Goal: Communication & Community: Answer question/provide support

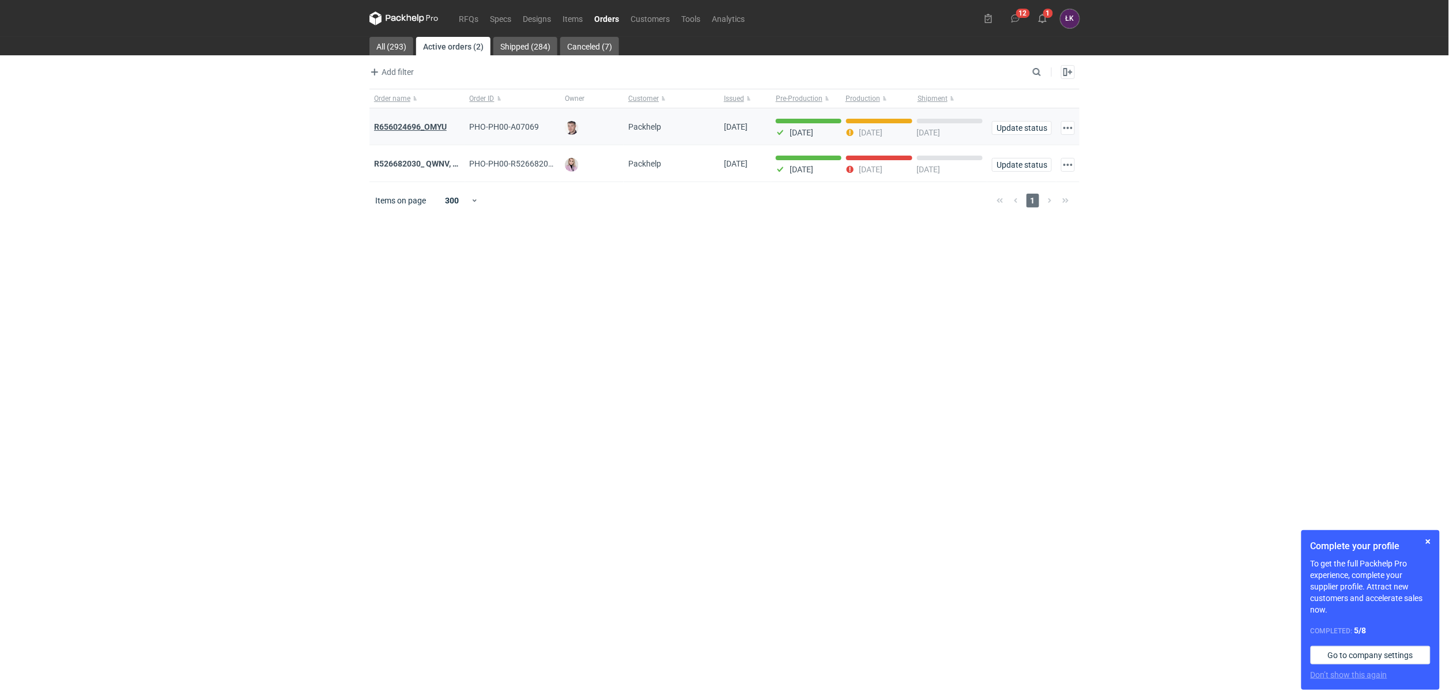
click at [420, 125] on strong "R656024696_OMYU" at bounding box center [410, 126] width 73 height 9
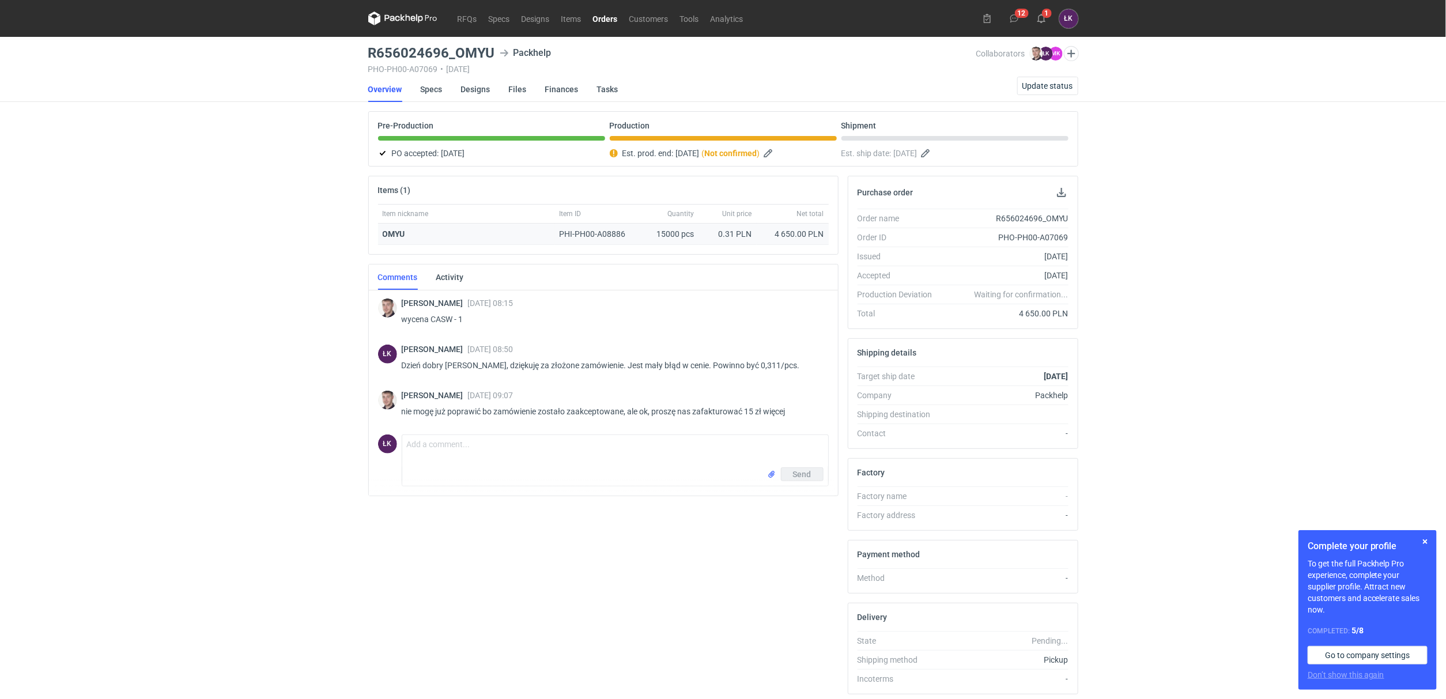
click at [394, 236] on strong "OMYU" at bounding box center [394, 233] width 22 height 9
click at [438, 93] on link "Specs" at bounding box center [432, 89] width 22 height 25
click at [193, 221] on div "RFQs Specs Designs Items Orders Customers Tools Analytics 12 1 ŁK Łukasz Kowals…" at bounding box center [723, 349] width 1446 height 699
click at [433, 466] on textarea "Comment message" at bounding box center [615, 451] width 426 height 32
click at [583, 452] on textarea "Dzień dobry Panie Macieju, ze względu na awarię termin delikatnie się przesunie." at bounding box center [615, 451] width 426 height 32
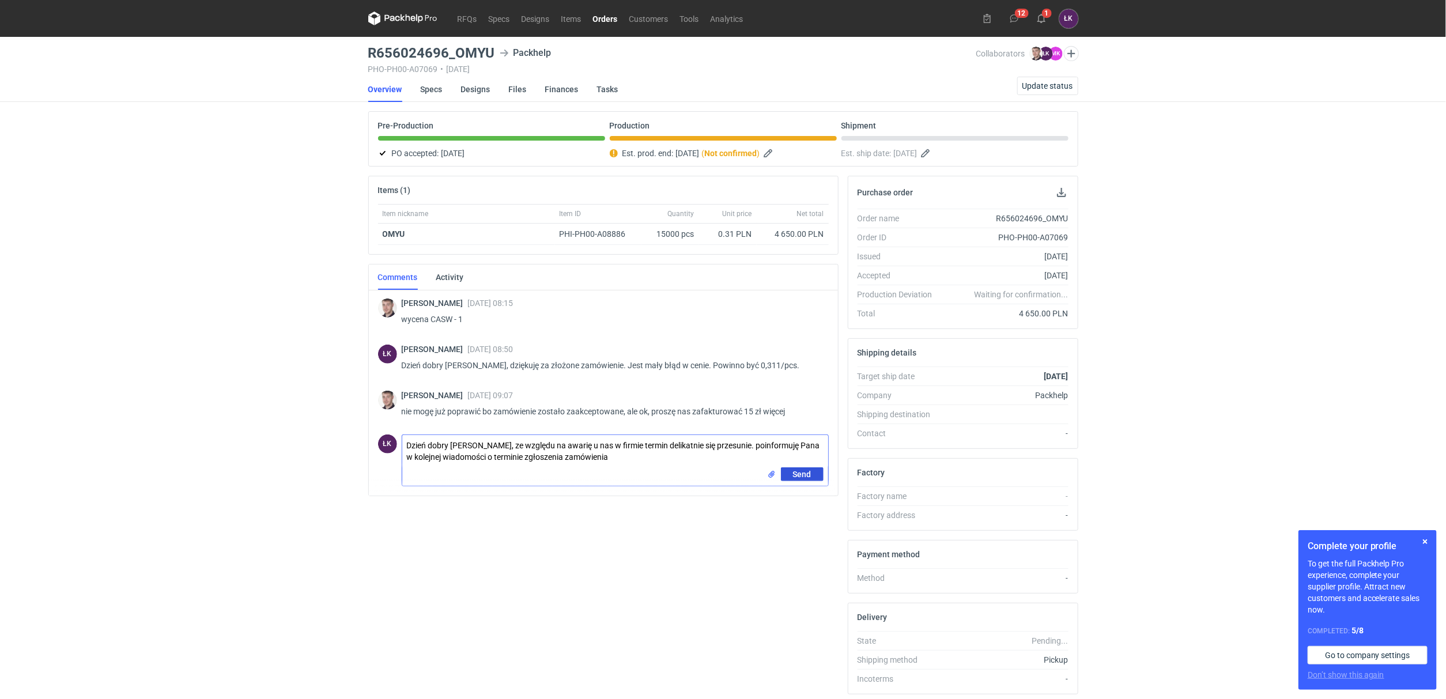
type textarea "Dzień dobry Panie Macieju, ze względu na awarię u nas w firmie termin delikatni…"
drag, startPoint x: 811, startPoint y: 471, endPoint x: 788, endPoint y: 472, distance: 22.5
click at [808, 471] on button "Send" at bounding box center [802, 474] width 43 height 14
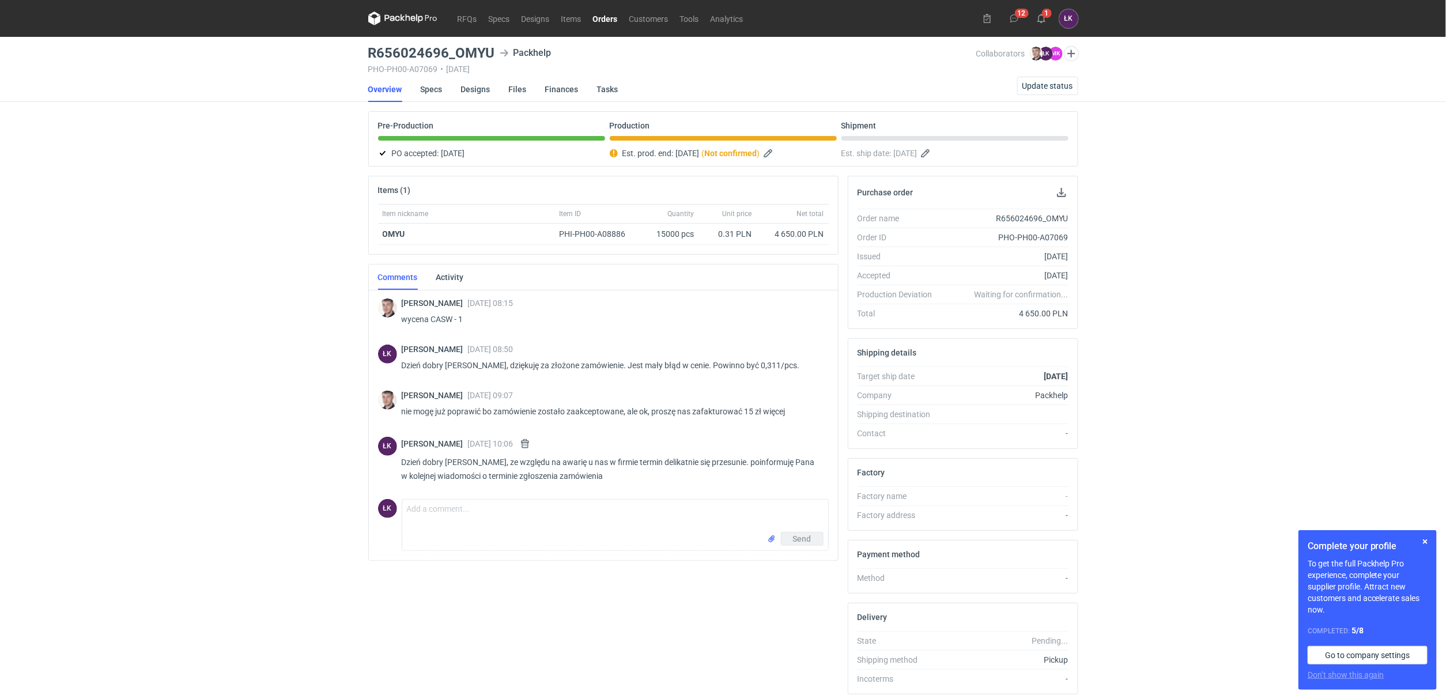
click at [428, 12] on icon at bounding box center [402, 19] width 69 height 14
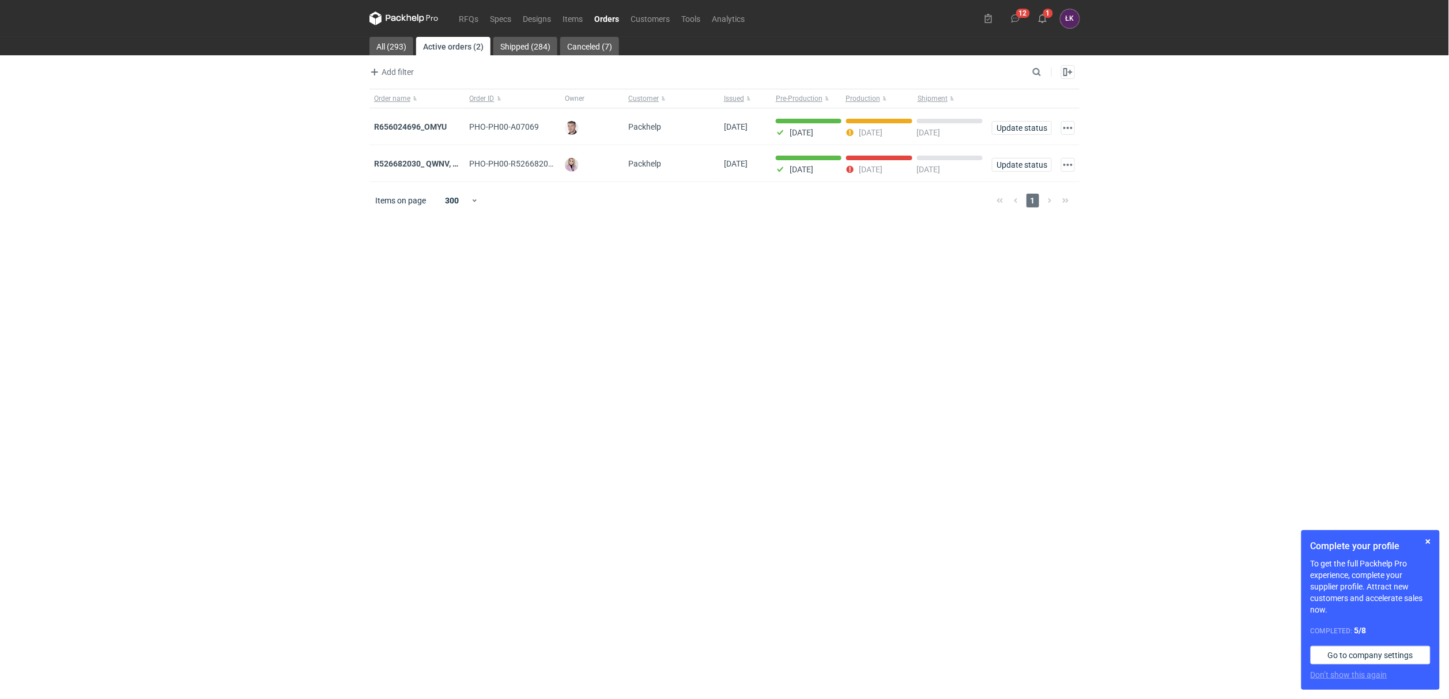
click at [159, 307] on div "RFQs Specs Designs Items Orders Customers Tools Analytics 12 1 ŁK Łukasz Kowals…" at bounding box center [724, 349] width 1449 height 699
click at [1046, 22] on icon at bounding box center [1042, 18] width 9 height 9
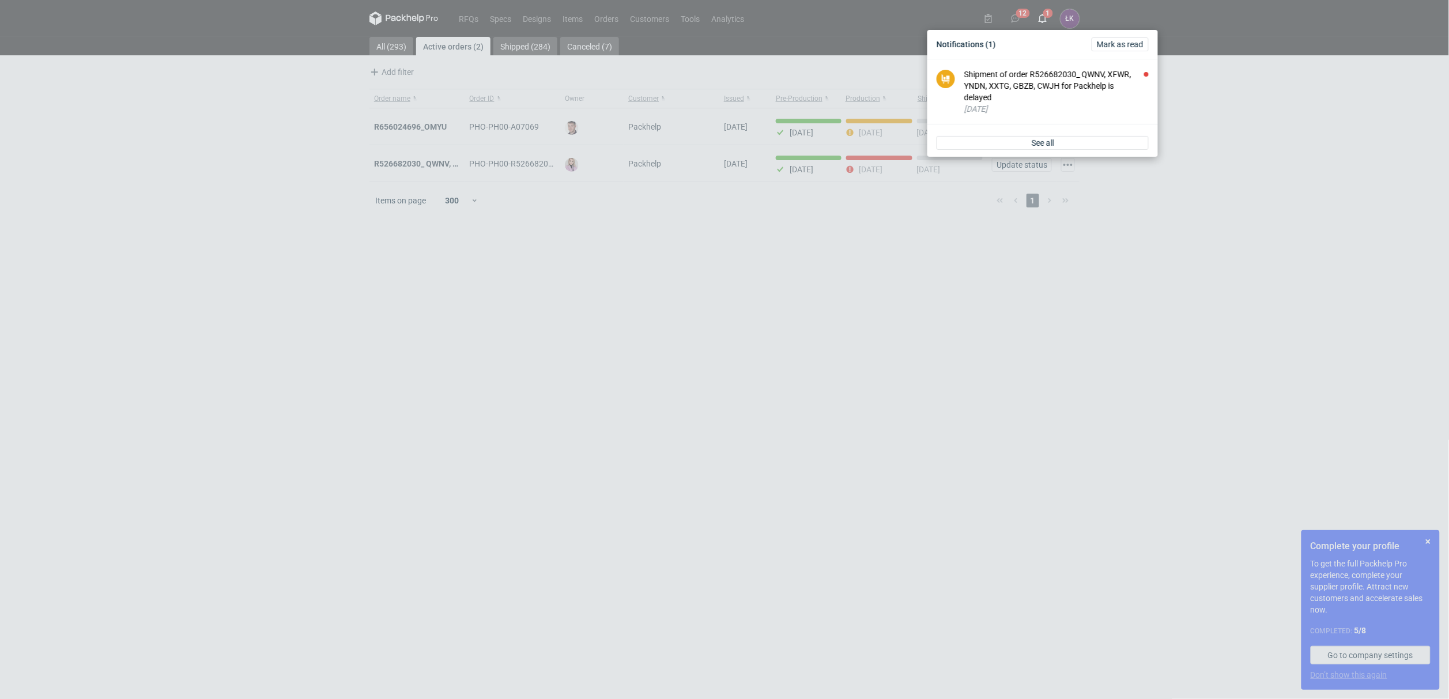
click at [1047, 58] on div "Notifications (1) Mark as read" at bounding box center [1042, 44] width 230 height 29
click at [1051, 85] on div "Shipment of order R526682030_ QWNV, XFWR, YNDN, XXTG, GBZB, CWJH for Packhelp i…" at bounding box center [1056, 86] width 184 height 35
click at [1211, 268] on div "Notifications Mark as read Good job, you're up to date. When someone invites yo…" at bounding box center [724, 349] width 1449 height 699
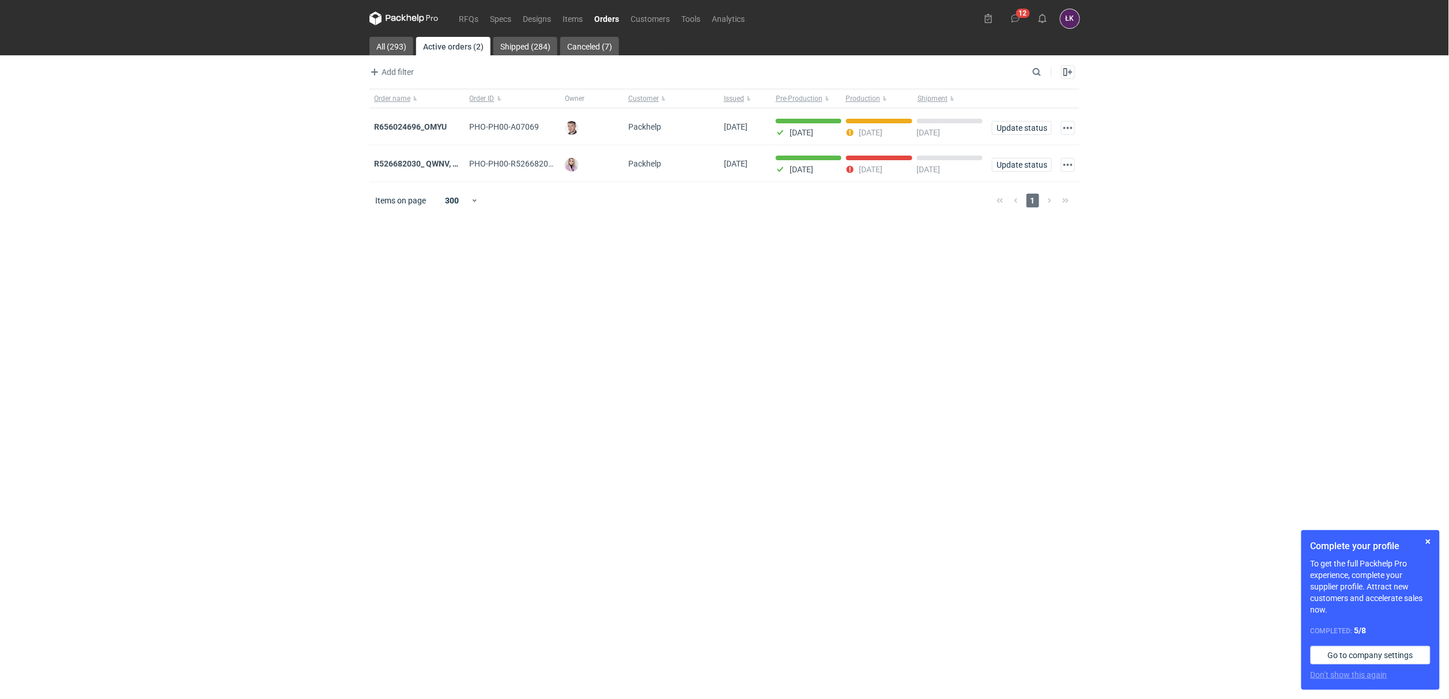
click at [1069, 18] on figcaption "ŁK" at bounding box center [1069, 18] width 19 height 19
click at [1007, 85] on link "Company profile" at bounding box center [990, 83] width 170 height 18
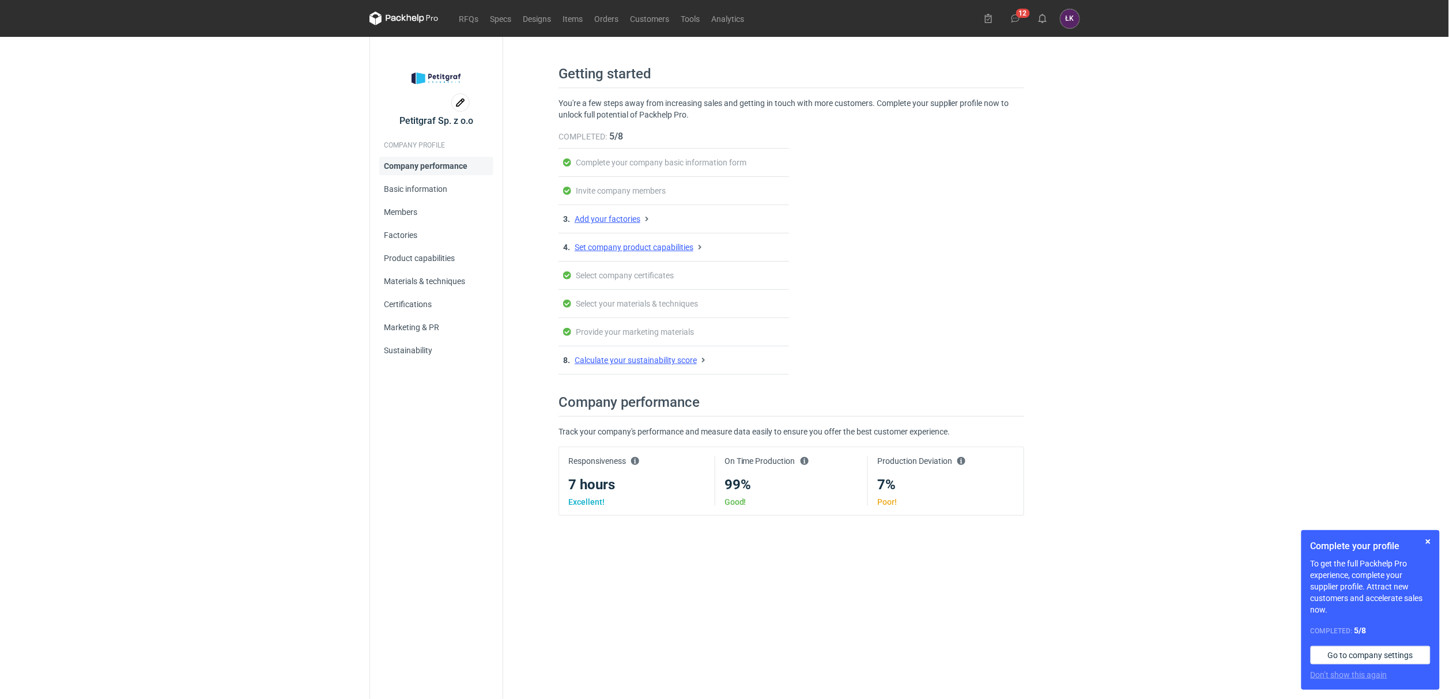
click at [403, 16] on icon at bounding box center [403, 19] width 69 height 14
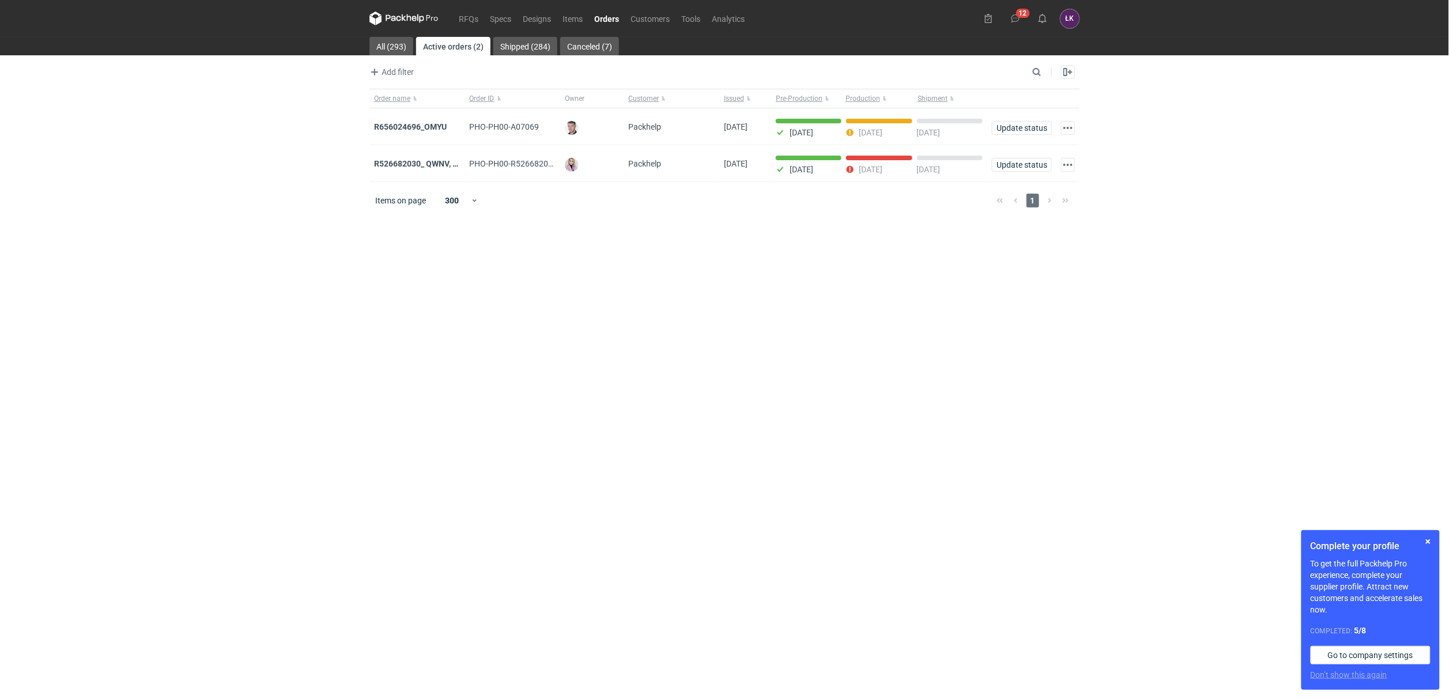
click at [195, 366] on div "RFQs Specs Designs Items Orders Customers Tools Analytics 12 ŁK Łukasz Kowalski…" at bounding box center [724, 349] width 1449 height 699
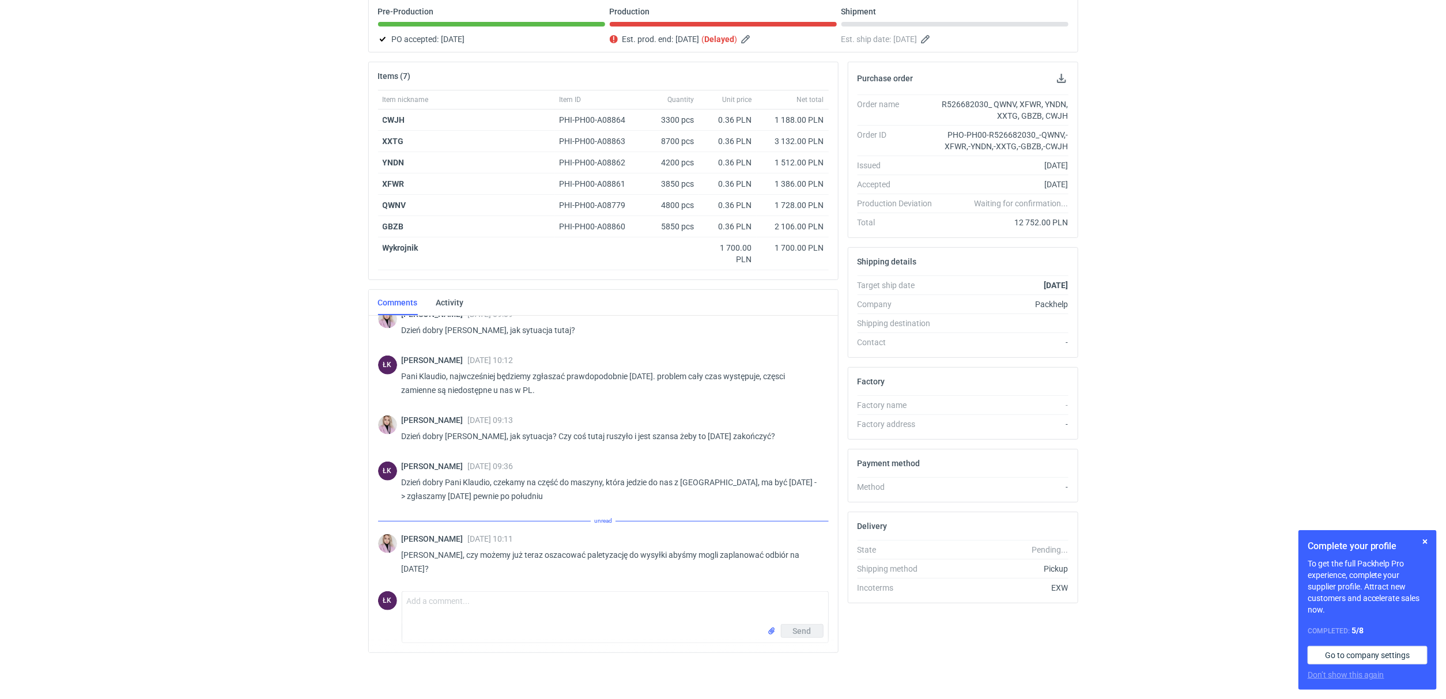
scroll to position [396, 0]
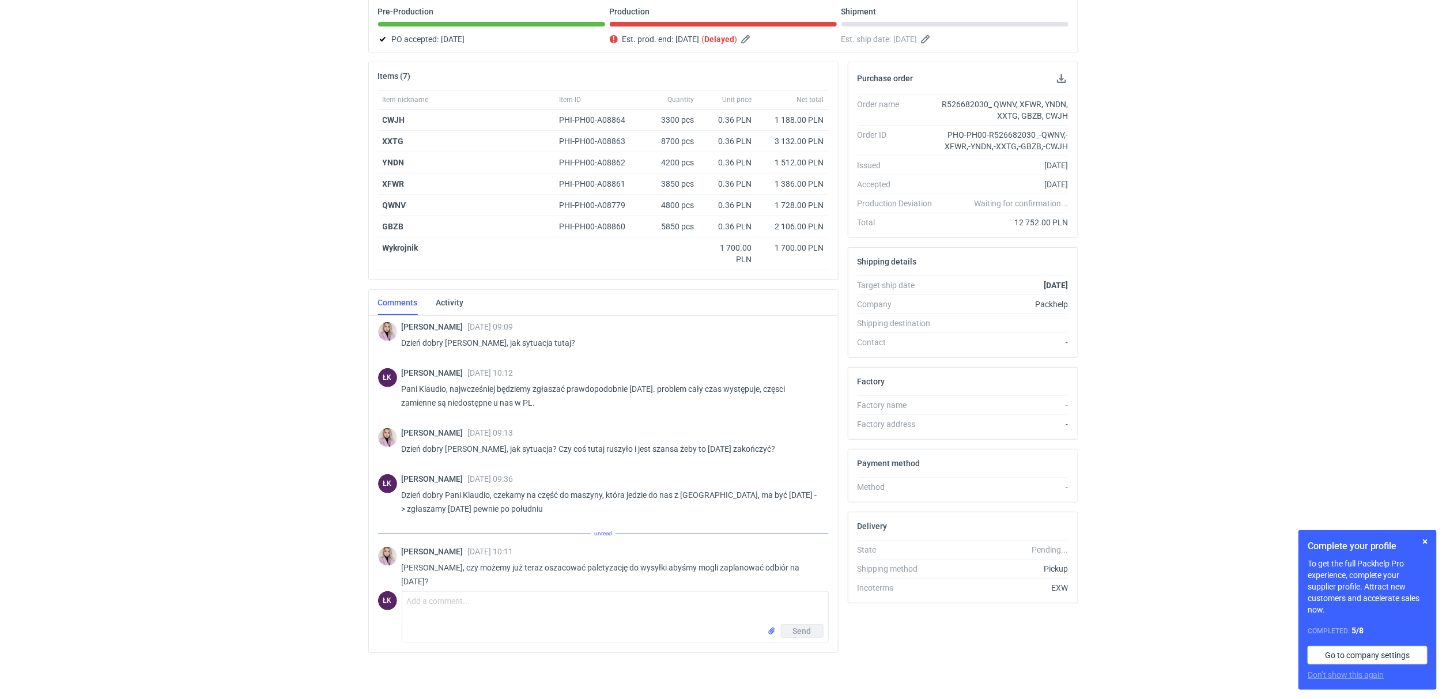
click at [453, 593] on div "ŁK Comment message Send" at bounding box center [603, 615] width 451 height 56
click at [451, 606] on textarea "Comment message" at bounding box center [615, 608] width 426 height 32
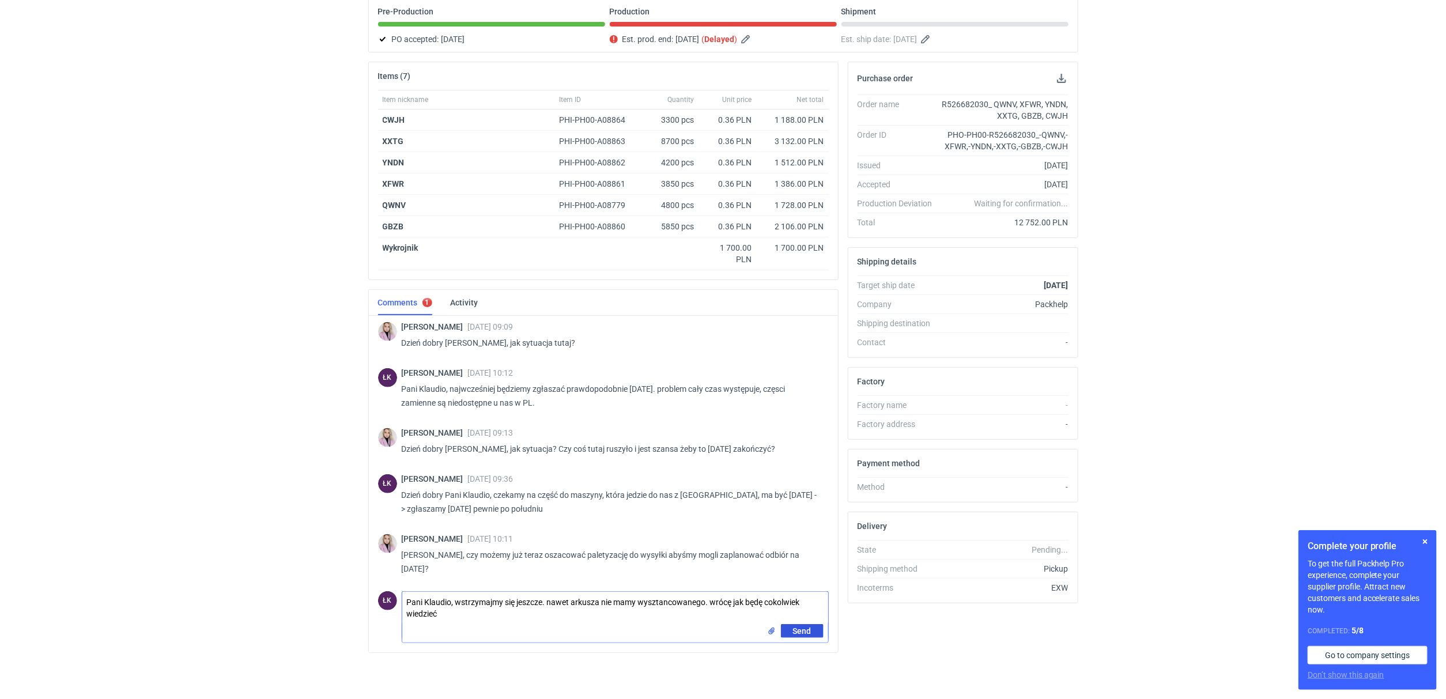
type textarea "Pani Klaudio, wstrzymajmy się jeszcze. nawet arkusza nie mamy wysztancowanego. …"
click at [800, 630] on span "Send" at bounding box center [802, 631] width 18 height 8
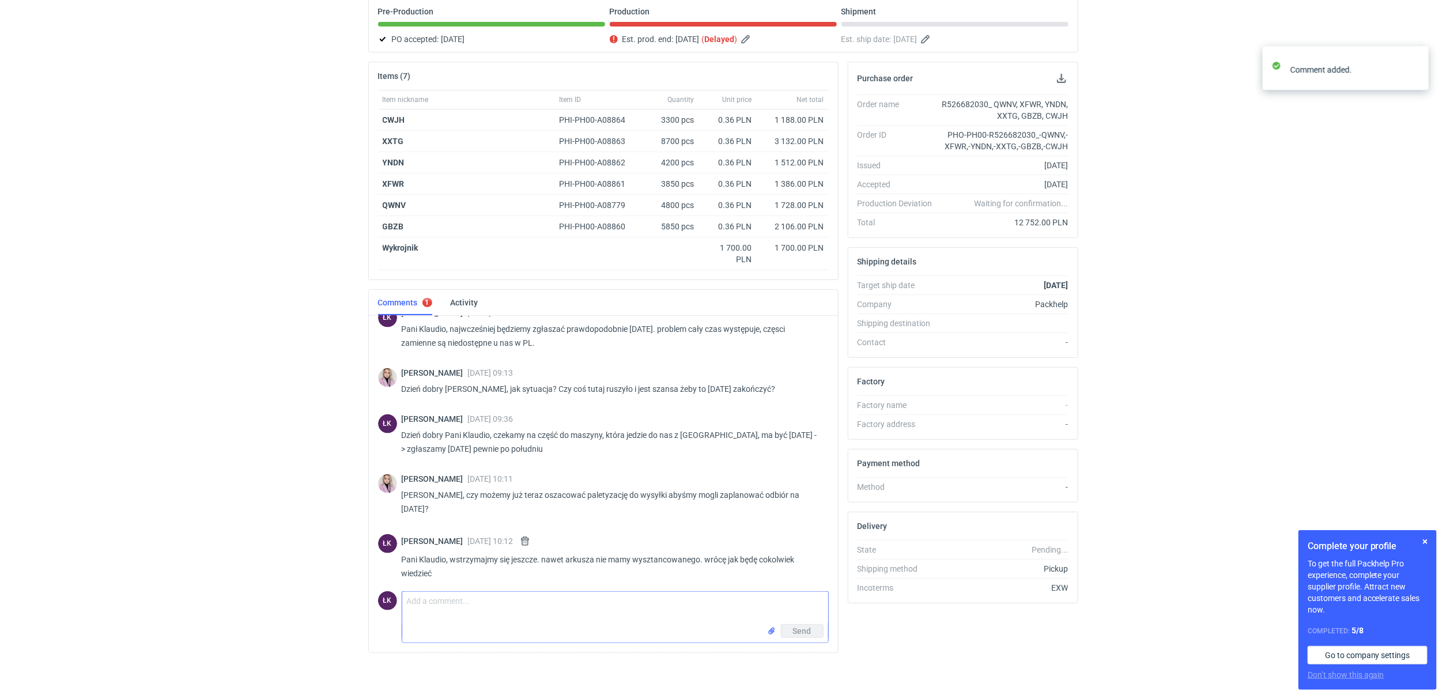
scroll to position [460, 0]
click at [6, 513] on div "RFQs Specs Designs Items Orders Customers Tools Analytics 13 ŁK [PERSON_NAME] […" at bounding box center [723, 235] width 1446 height 699
drag, startPoint x: 92, startPoint y: 251, endPoint x: 203, endPoint y: 39, distance: 240.2
click at [96, 244] on div "RFQs Specs Designs Items Orders Customers Tools Analytics 13 ŁK [PERSON_NAME] […" at bounding box center [723, 235] width 1446 height 699
